Goal: Submit feedback/report problem

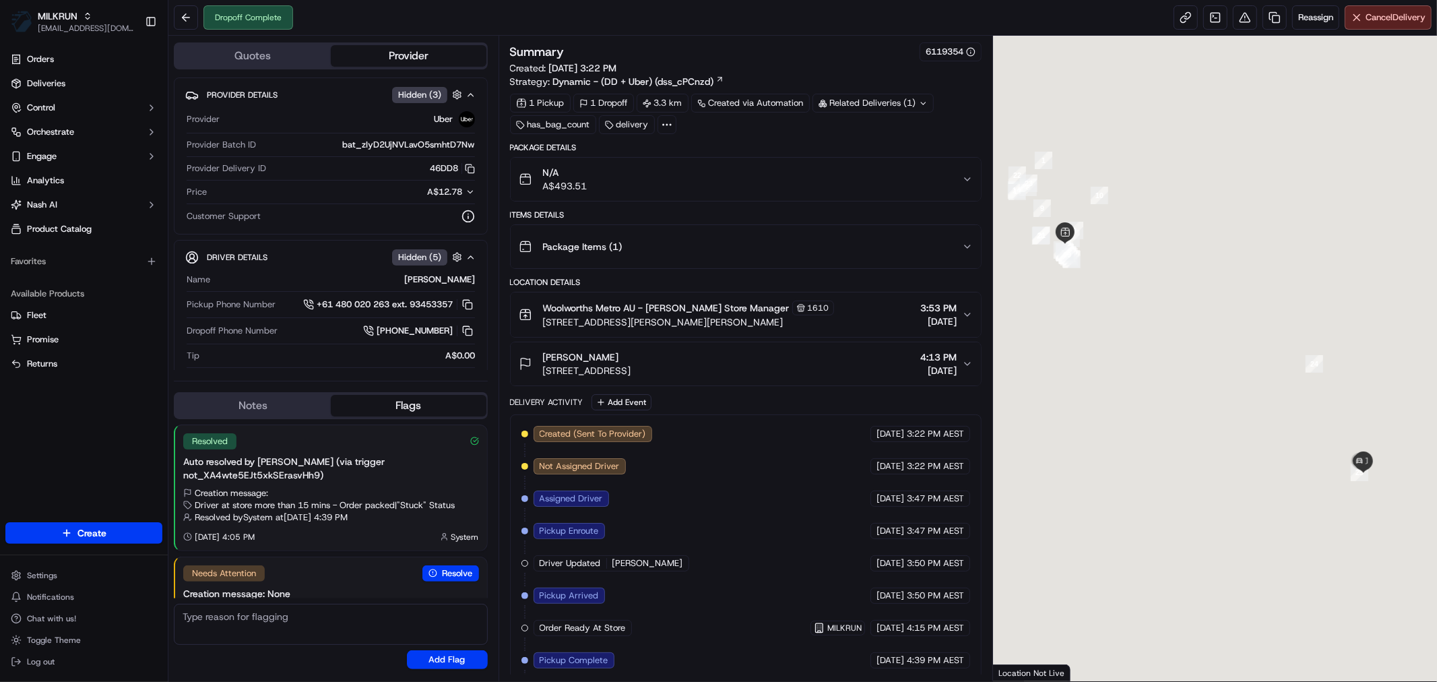
scroll to position [34, 0]
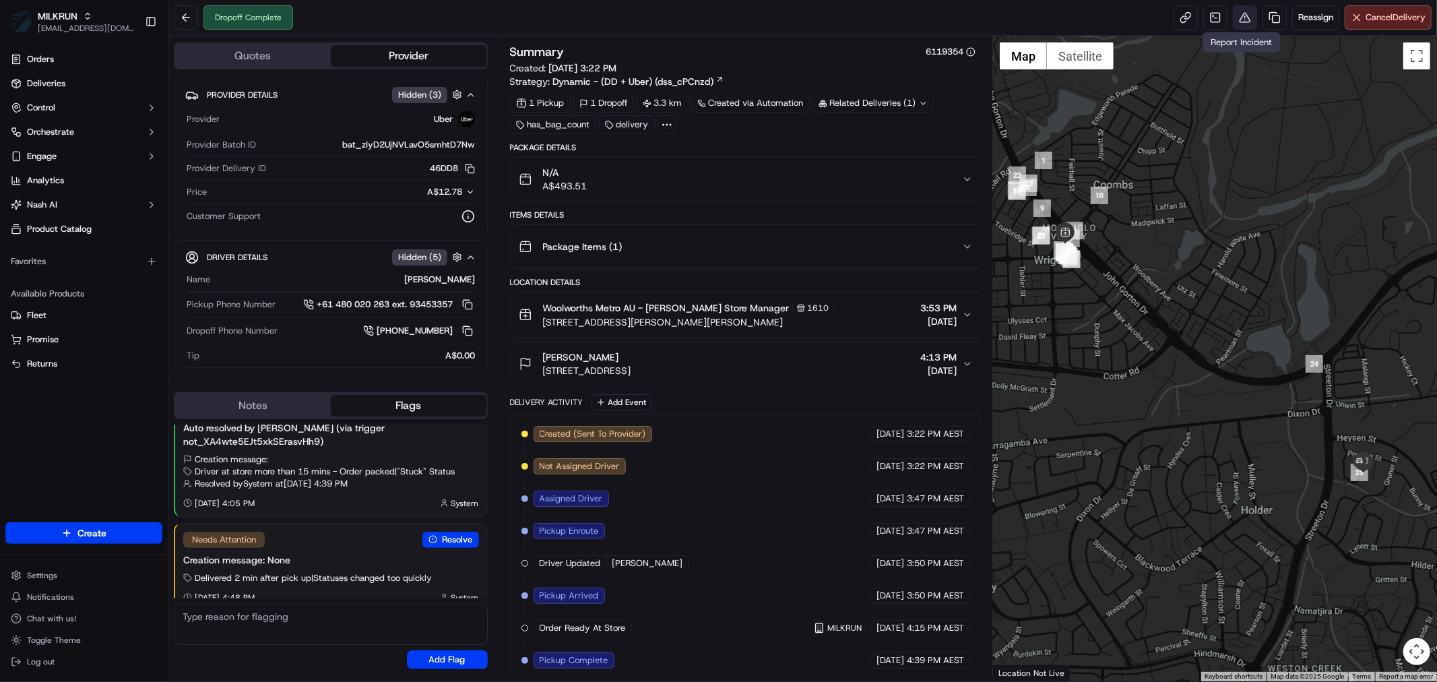
click at [1241, 12] on button at bounding box center [1245, 17] width 24 height 24
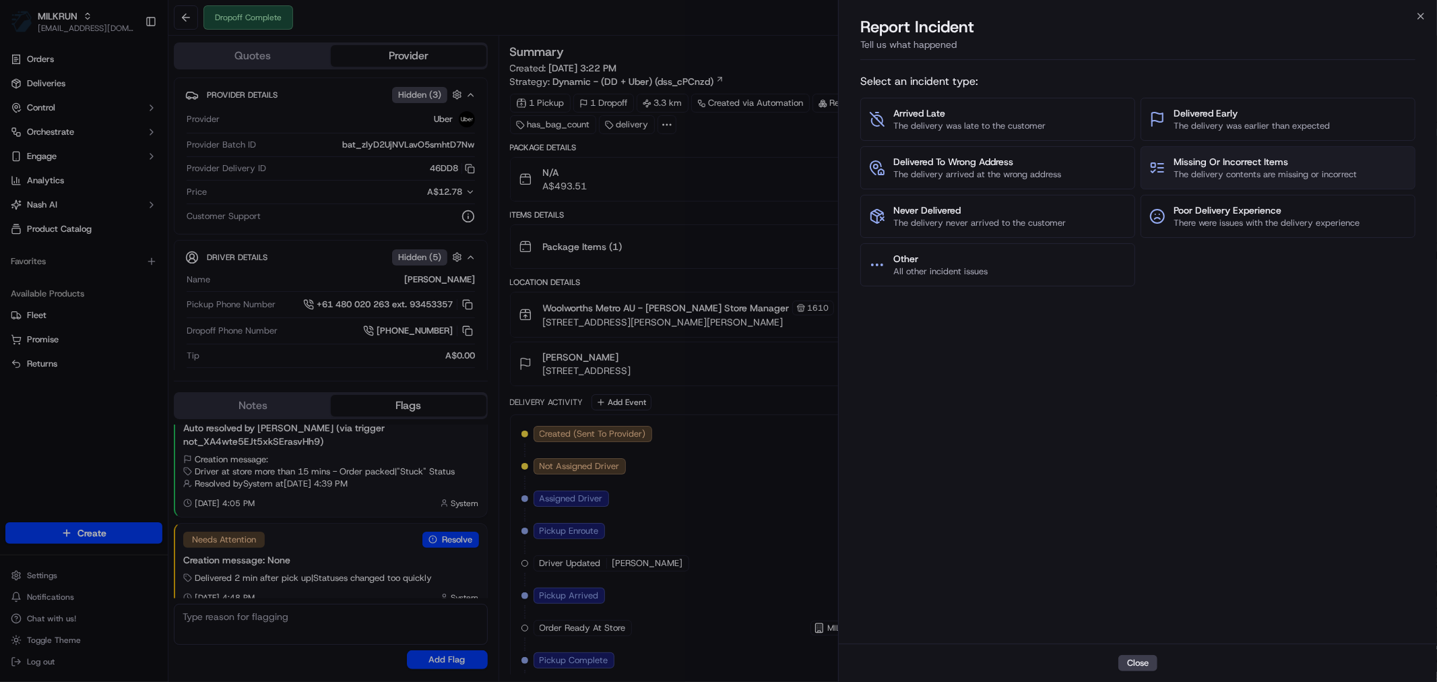
click at [1233, 164] on span "Missing Or Incorrect Items" at bounding box center [1265, 161] width 183 height 13
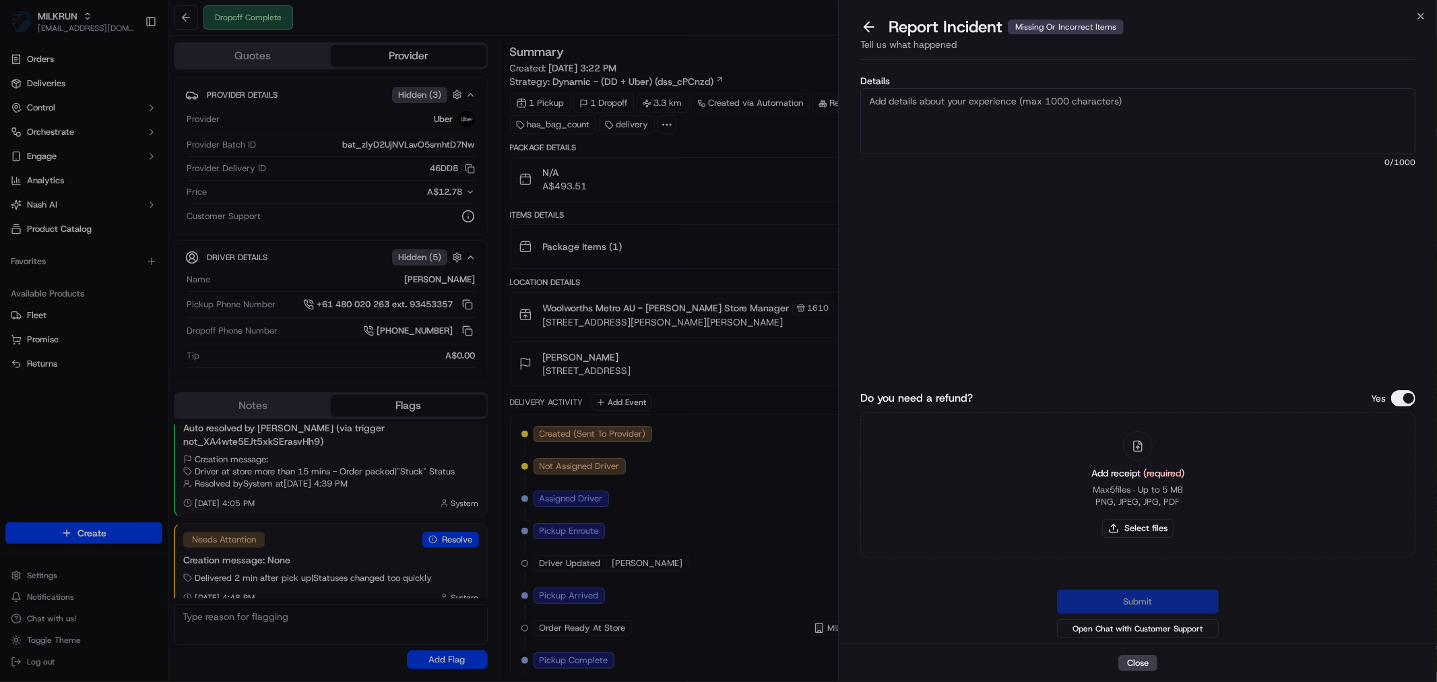
click at [894, 111] on textarea "Details" at bounding box center [1137, 121] width 555 height 66
paste textarea "1 bulla sour cream - 6.10 1 bag of avocados - 5.05 1 bottle of shampoo - 4.30 1…"
type textarea "1 bulla sour cream - 6.10 1 bag of avocados - 5.05 1 bottle of shampoo - 4.30 1…"
drag, startPoint x: 1139, startPoint y: 542, endPoint x: 1147, endPoint y: 524, distance: 20.3
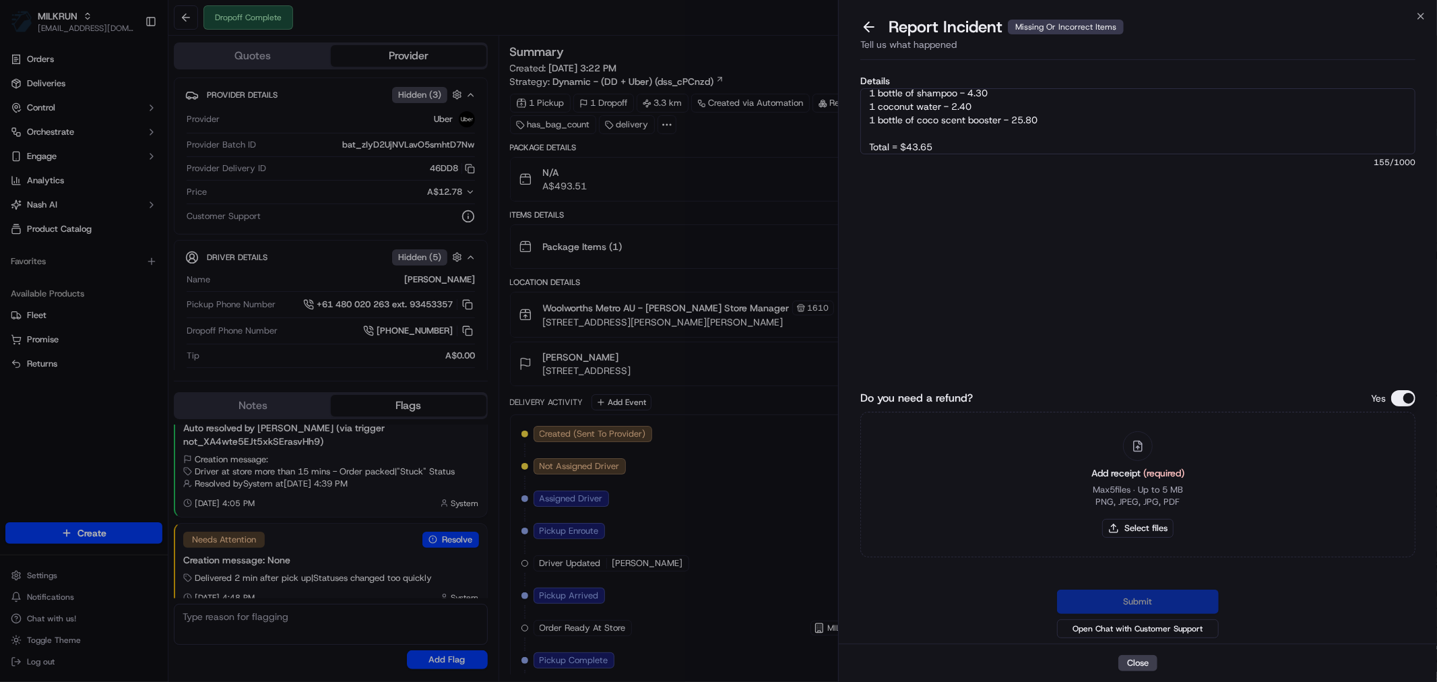
click at [1140, 542] on div "Add receipt (required) Max 5 files ∙ Up to 5 MB PNG, JPEG, JPG, PDF Select files" at bounding box center [1138, 484] width 115 height 123
click at [1147, 524] on button "Select files" at bounding box center [1137, 528] width 71 height 19
type input "C:\fakepath\[PERSON_NAME].pdf"
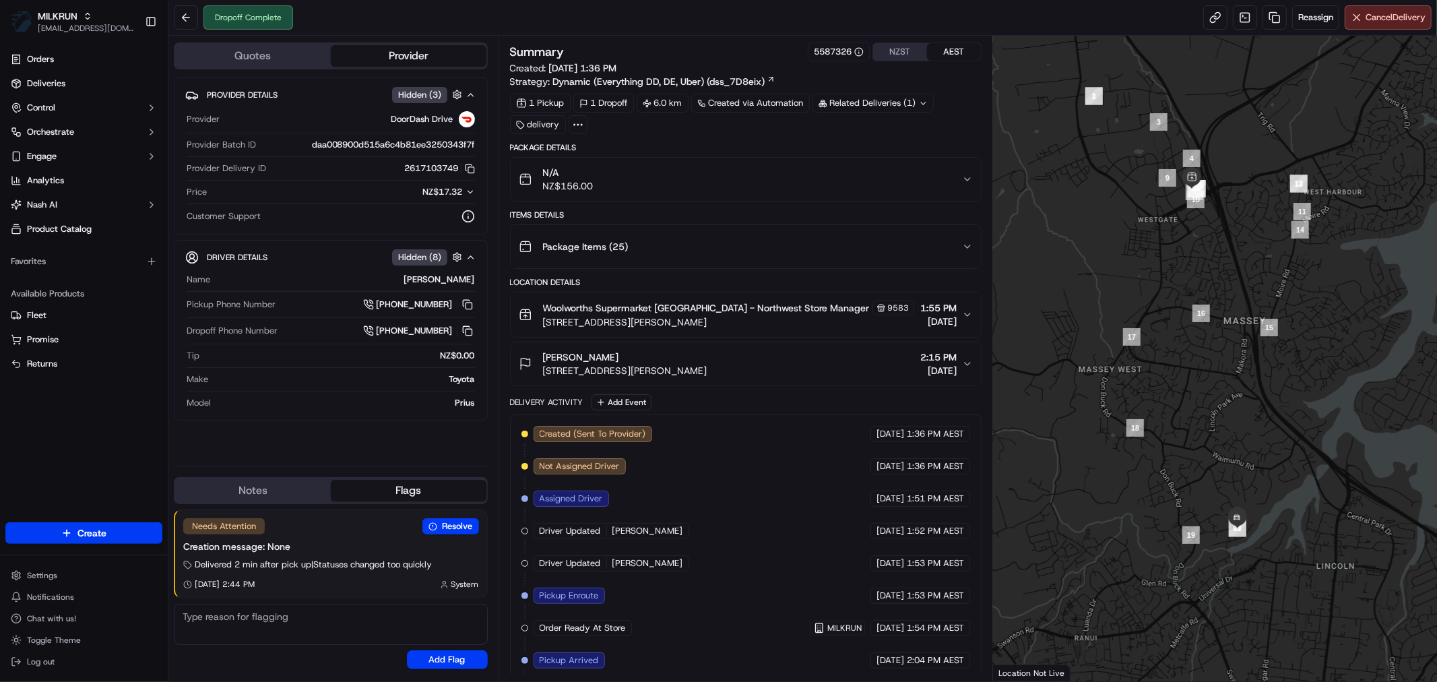
scroll to position [137, 0]
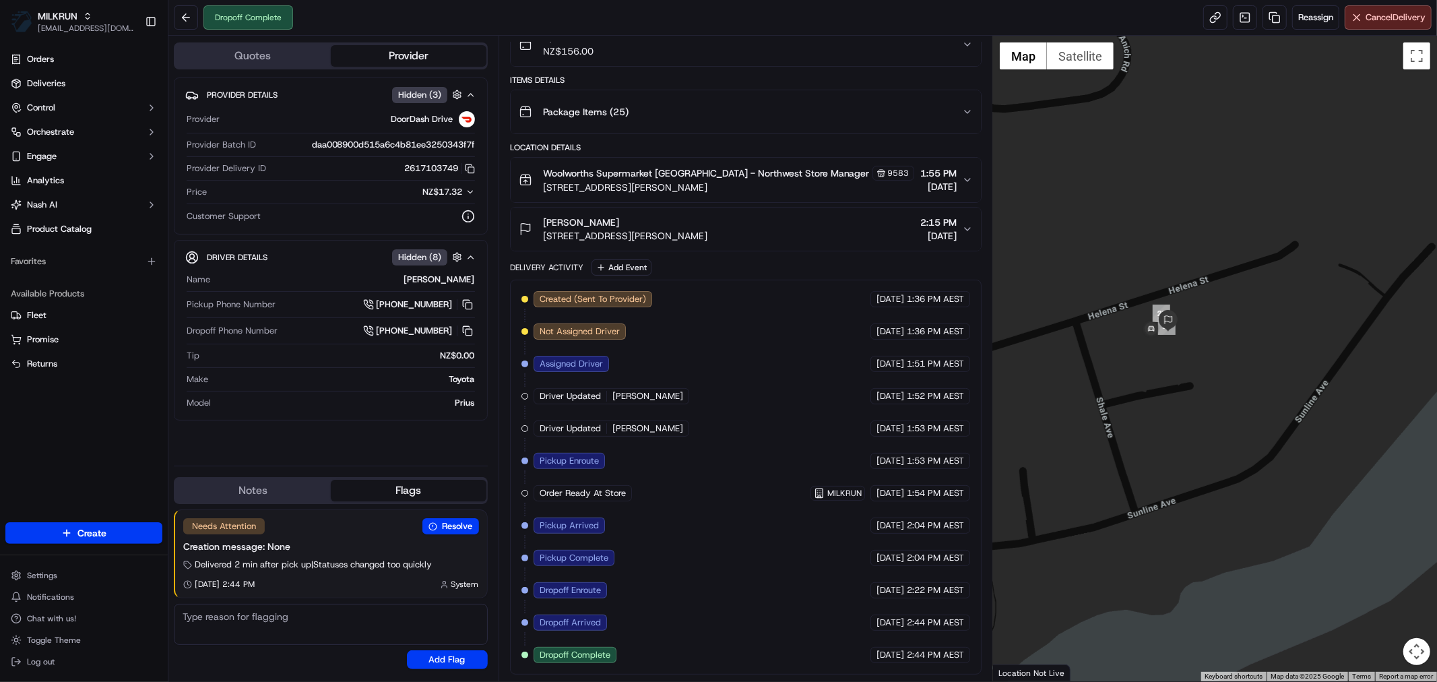
drag, startPoint x: 1177, startPoint y: 406, endPoint x: 1195, endPoint y: 445, distance: 43.1
click at [1195, 443] on div at bounding box center [1215, 359] width 444 height 646
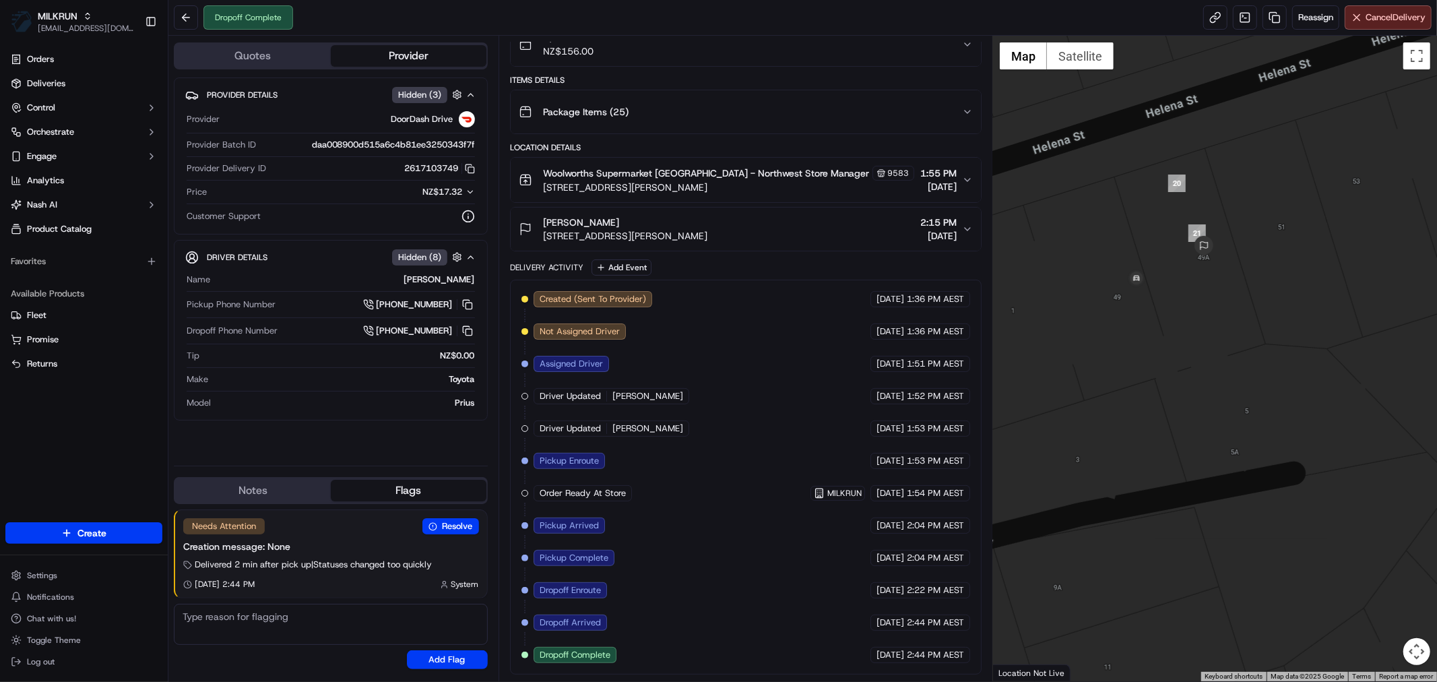
drag, startPoint x: 1170, startPoint y: 306, endPoint x: 1213, endPoint y: 416, distance: 117.8
click at [1213, 416] on div at bounding box center [1215, 359] width 444 height 646
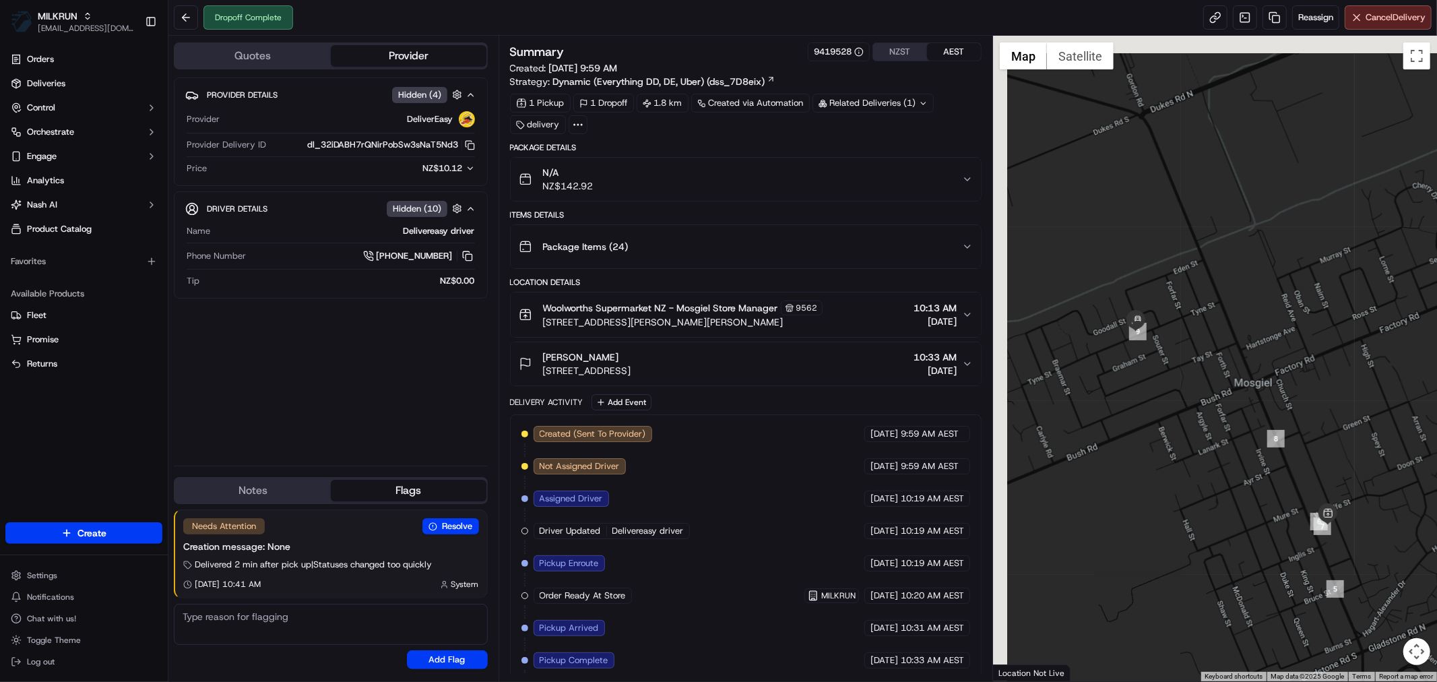
drag, startPoint x: 1053, startPoint y: 229, endPoint x: 1188, endPoint y: 425, distance: 237.9
click at [1183, 409] on div at bounding box center [1215, 359] width 444 height 646
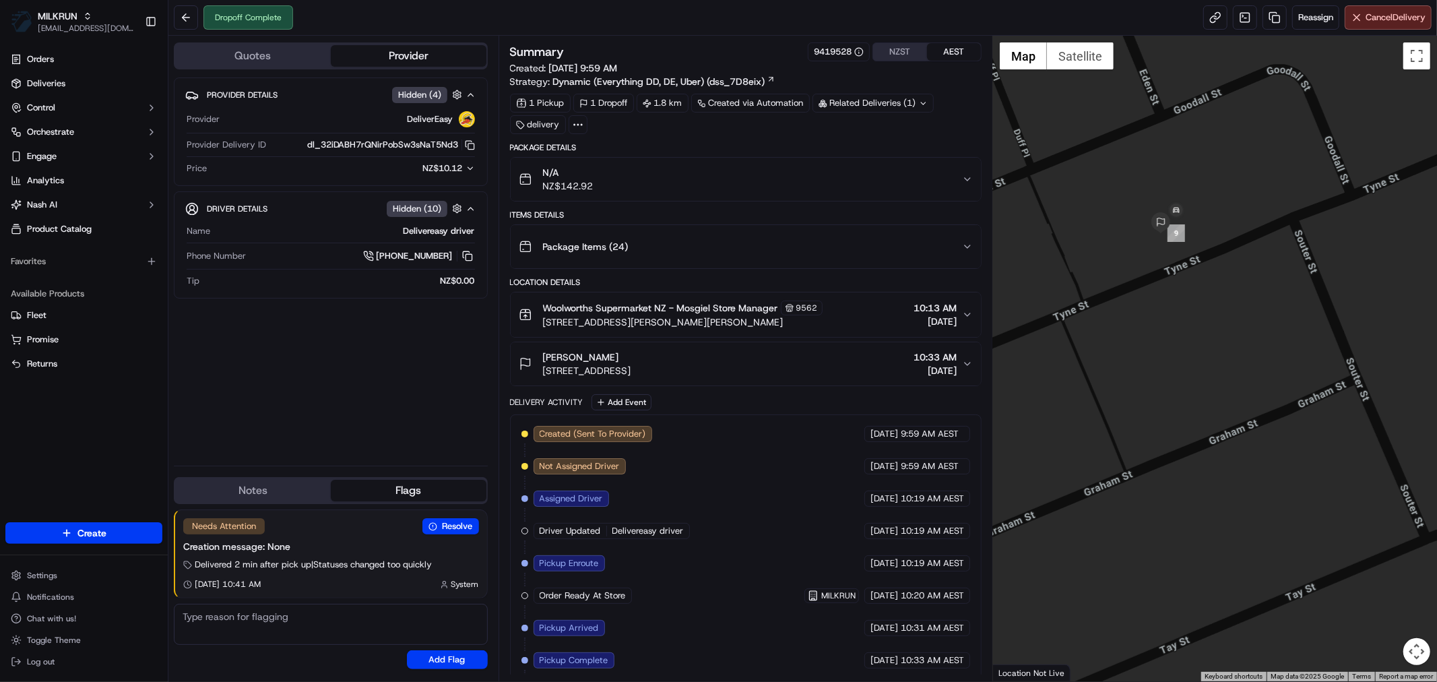
drag, startPoint x: 1166, startPoint y: 245, endPoint x: 1190, endPoint y: 450, distance: 206.2
click at [1188, 451] on div at bounding box center [1215, 359] width 444 height 646
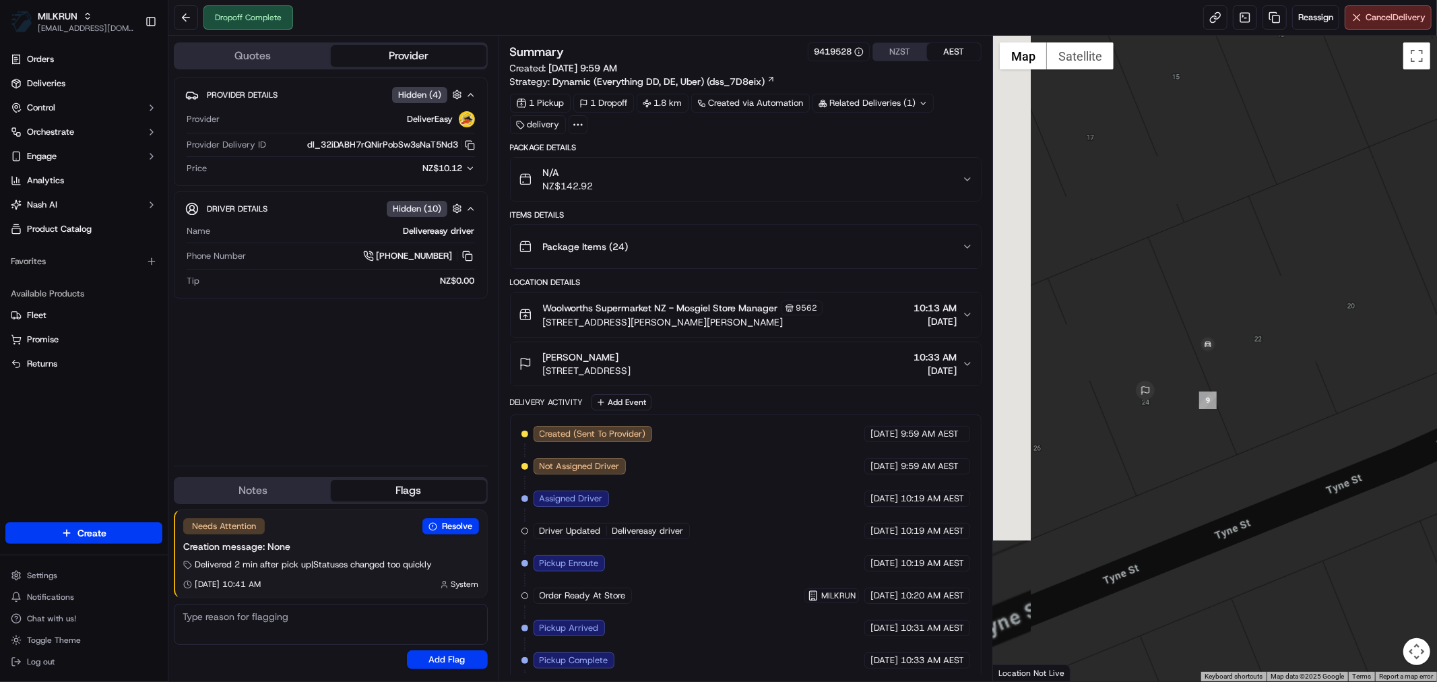
drag, startPoint x: 1184, startPoint y: 408, endPoint x: 1263, endPoint y: 450, distance: 89.2
click at [1263, 450] on div at bounding box center [1215, 359] width 444 height 646
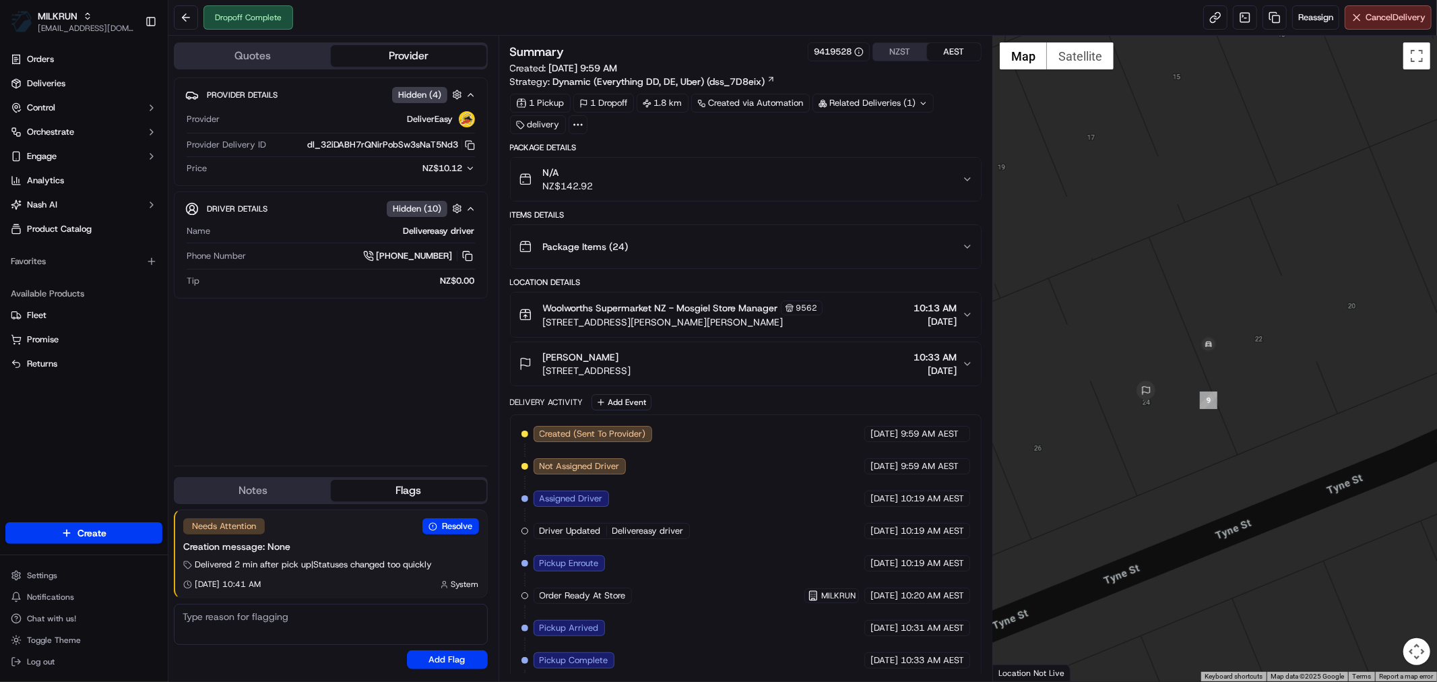
scroll to position [105, 0]
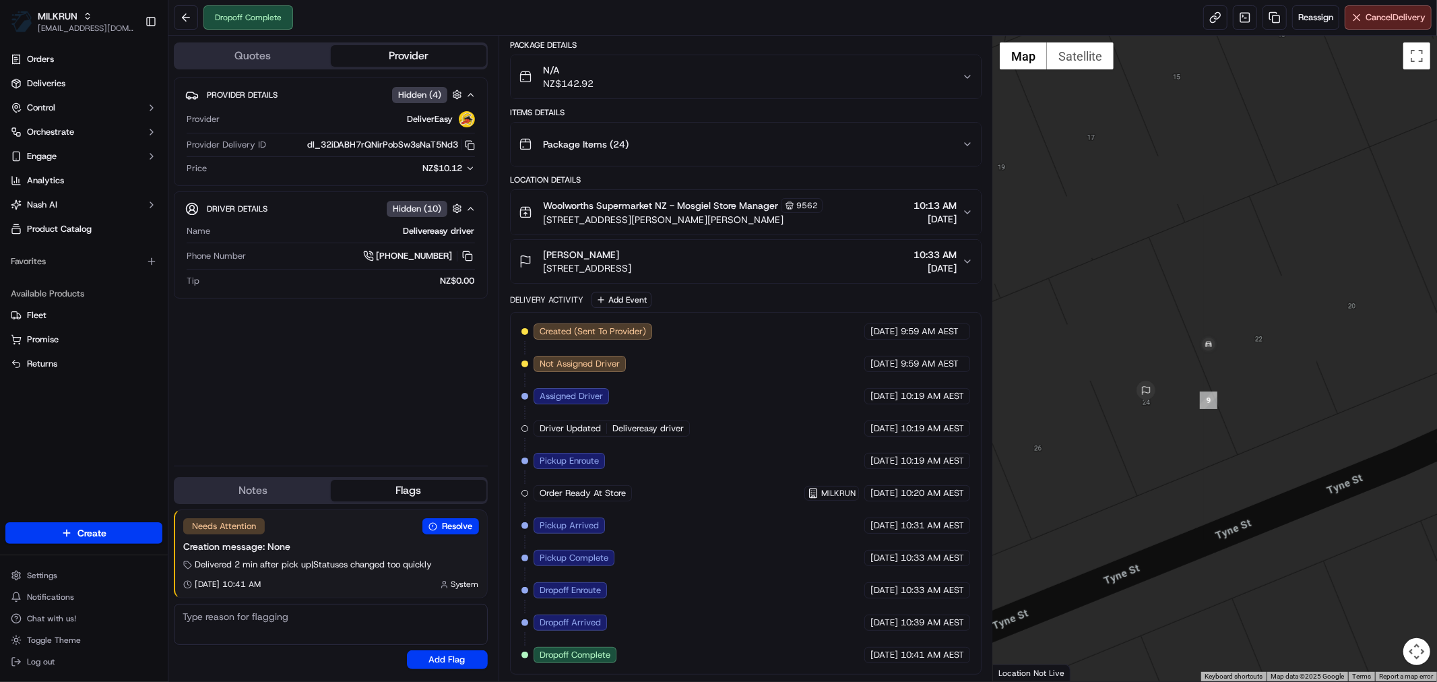
click at [973, 76] on button "N/A NZ$142.92" at bounding box center [746, 76] width 470 height 43
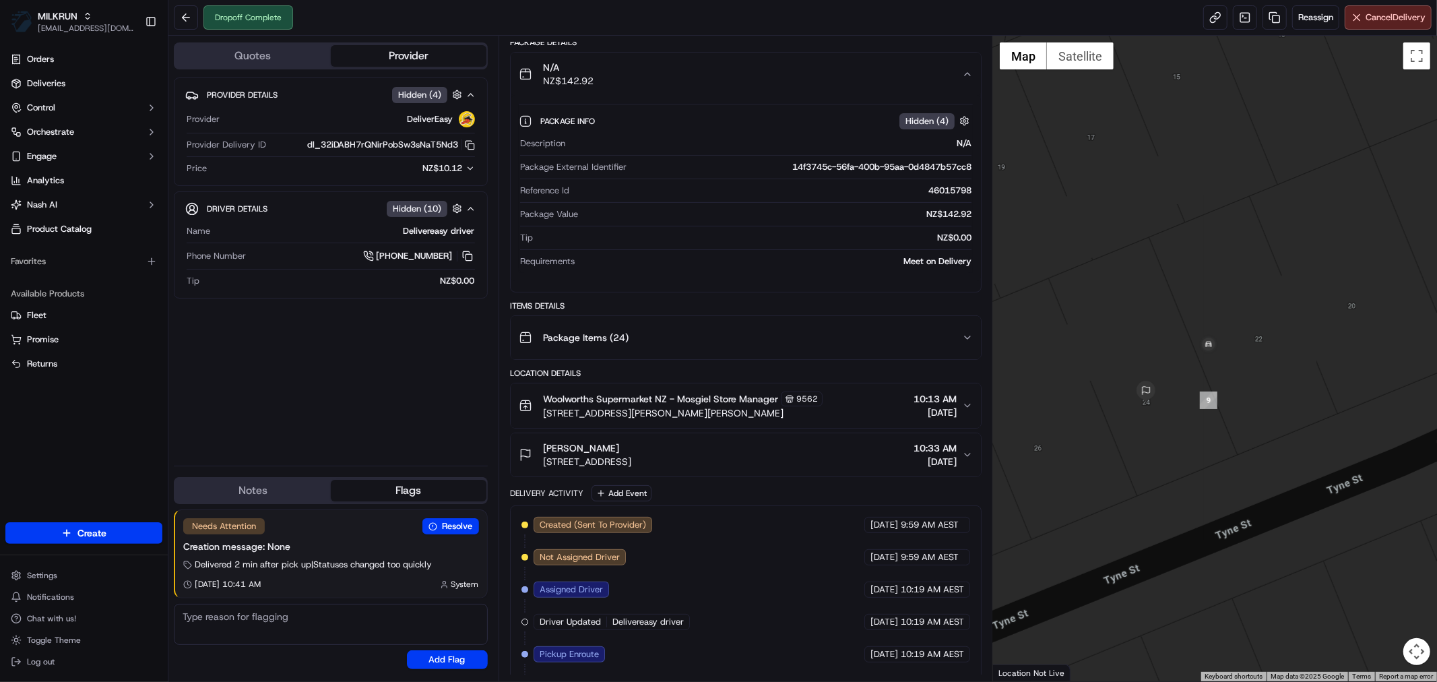
click at [972, 71] on icon "button" at bounding box center [967, 74] width 11 height 11
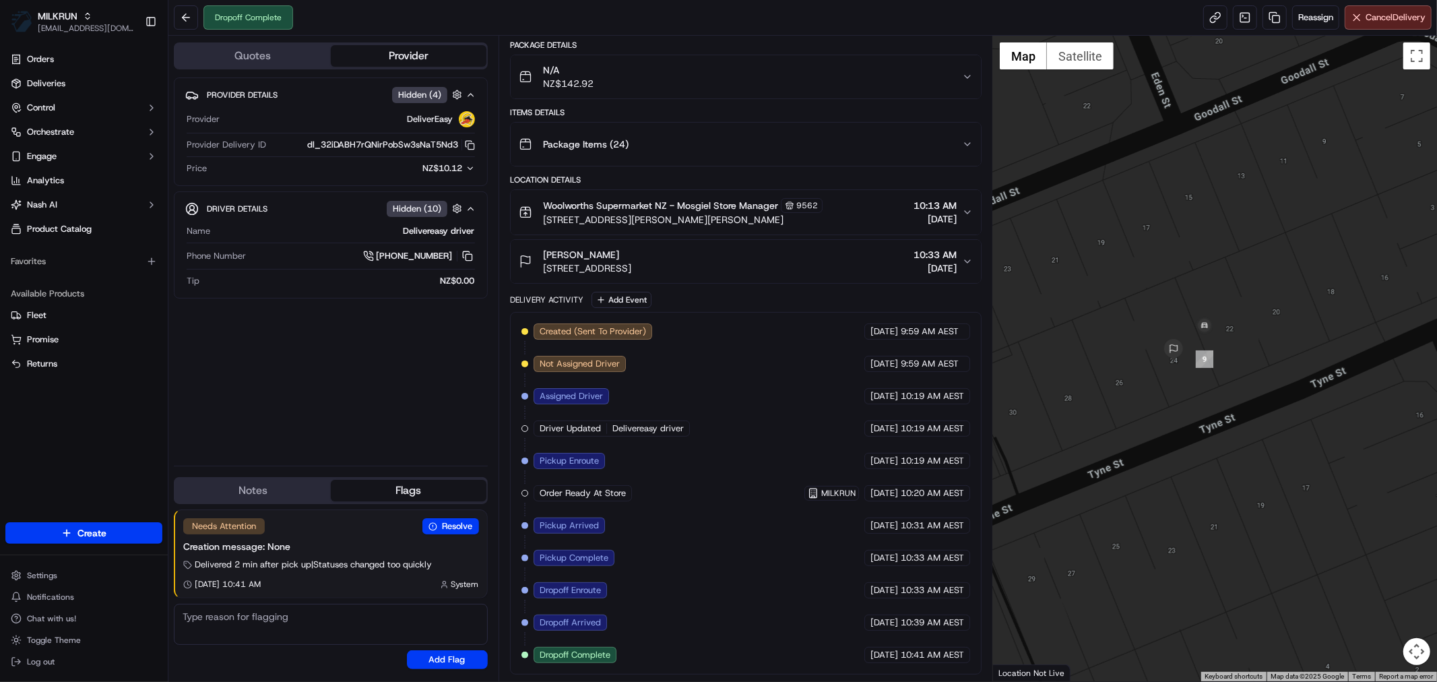
drag, startPoint x: 1314, startPoint y: 245, endPoint x: 1222, endPoint y: 427, distance: 203.1
click at [1224, 422] on div at bounding box center [1215, 359] width 444 height 646
